Goal: Task Accomplishment & Management: Use online tool/utility

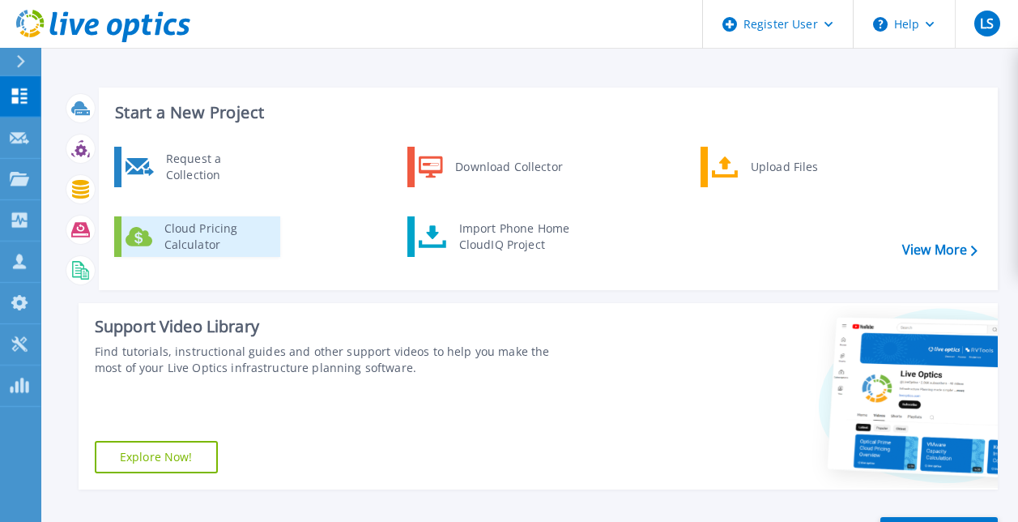
click at [196, 226] on div "Cloud Pricing Calculator" at bounding box center [216, 236] width 120 height 32
click at [216, 254] on link "Cloud Pricing Calculator" at bounding box center [197, 236] width 166 height 41
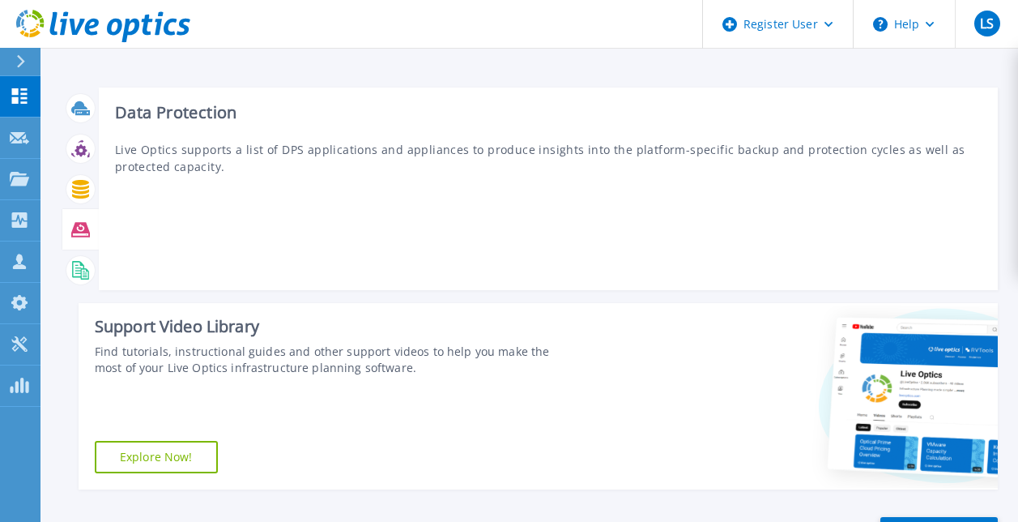
click at [148, 248] on div "Data Protection Live Optics supports a list of DPS applications and appliances …" at bounding box center [548, 189] width 899 height 203
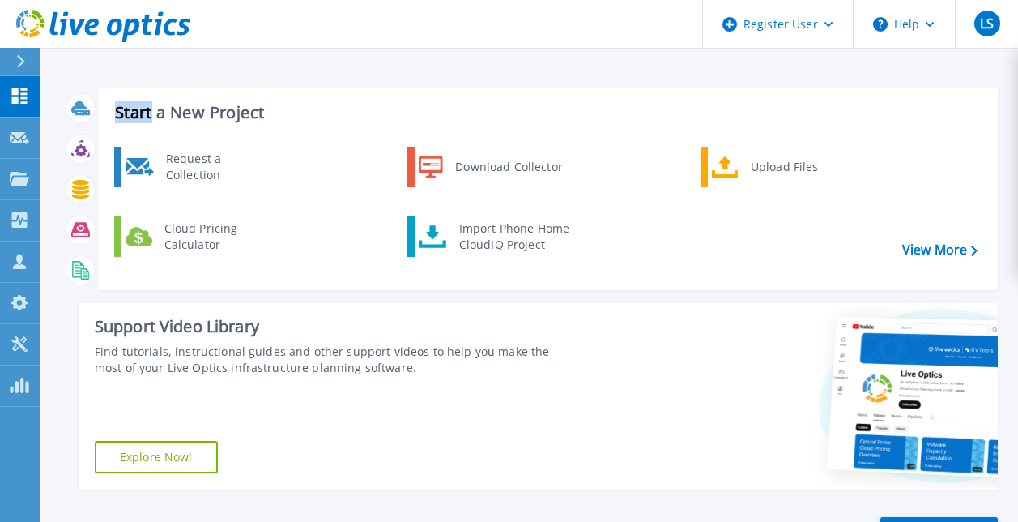
drag, startPoint x: 148, startPoint y: 248, endPoint x: 21, endPoint y: 53, distance: 233.0
drag, startPoint x: 21, startPoint y: 53, endPoint x: 428, endPoint y: 124, distance: 412.9
click at [428, 124] on div "Start a New Project Request a Collection Download Collector Upload Files Cloud …" at bounding box center [548, 189] width 899 height 203
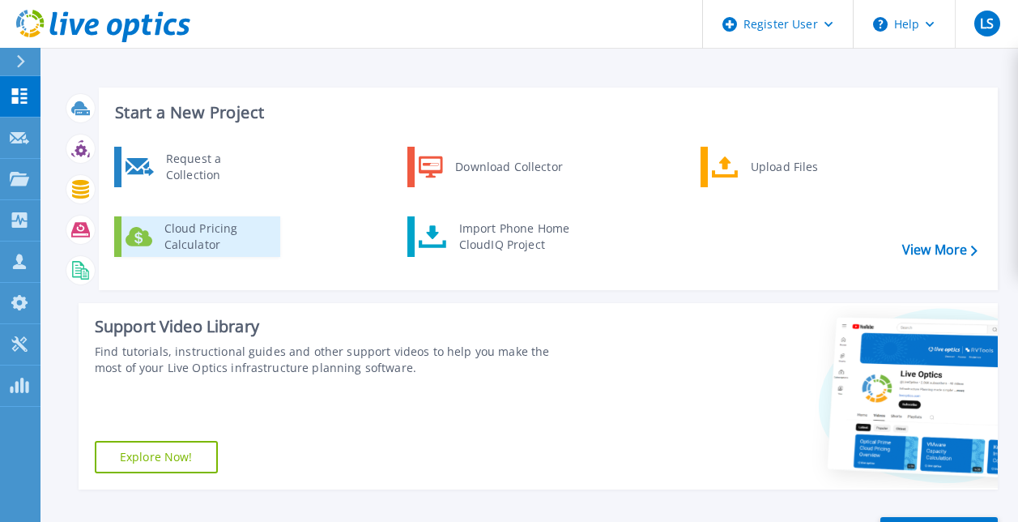
click at [186, 239] on div "Cloud Pricing Calculator" at bounding box center [216, 236] width 120 height 32
drag, startPoint x: 817, startPoint y: 31, endPoint x: 636, endPoint y: 100, distance: 194.1
click at [636, 100] on div "Start a New Project Request a Collection Download Collector Upload Files Cloud …" at bounding box center [548, 189] width 899 height 203
drag, startPoint x: 210, startPoint y: 263, endPoint x: 189, endPoint y: 243, distance: 28.7
click at [189, 243] on div "Cloud Pricing Calculator" at bounding box center [216, 236] width 120 height 32
